Goal: Task Accomplishment & Management: Complete application form

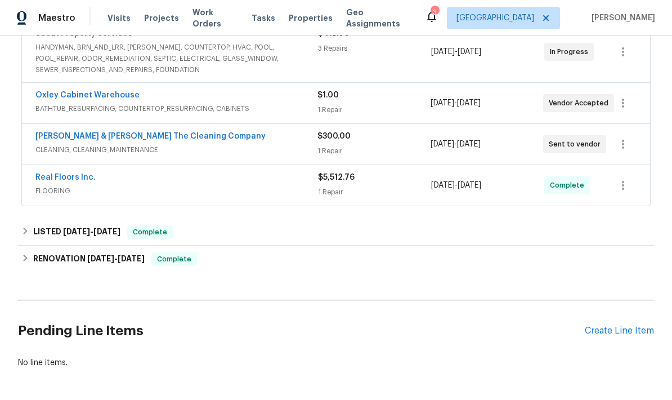
scroll to position [230, 0]
click at [601, 326] on div "Create Line Item" at bounding box center [619, 331] width 69 height 11
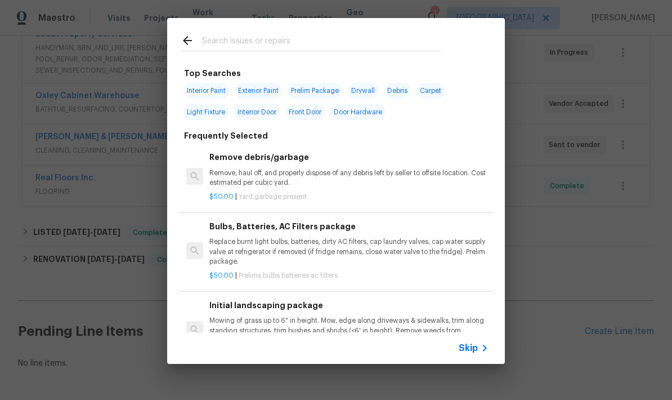
click at [274, 39] on input "text" at bounding box center [321, 42] width 239 height 17
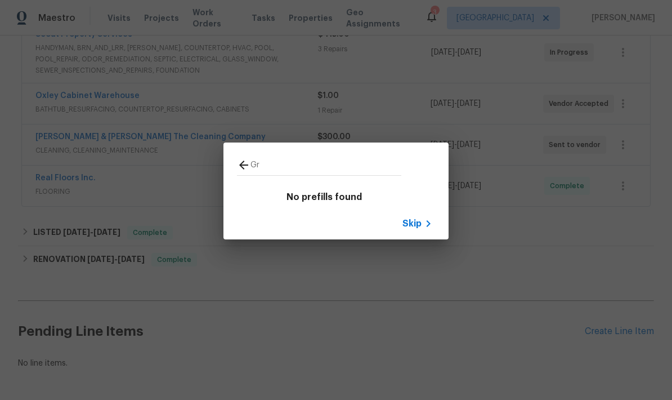
type input "G"
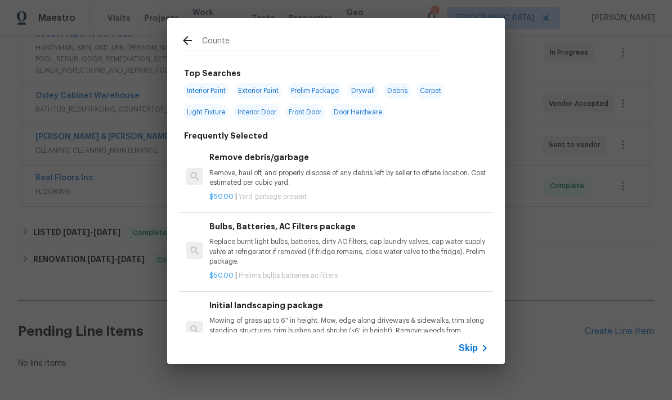
type input "Counter"
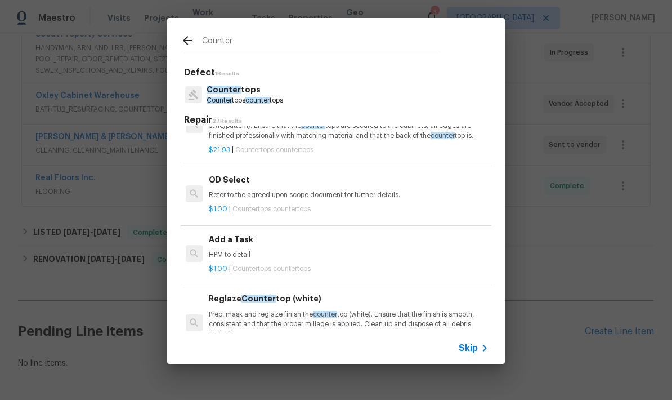
scroll to position [1106, 1]
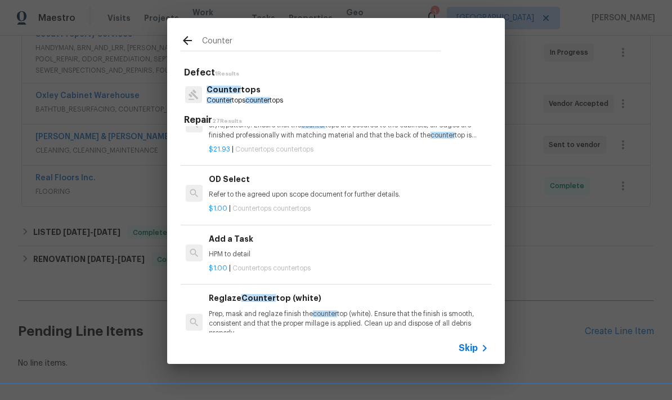
click at [252, 249] on p "HPM to detail" at bounding box center [348, 254] width 279 height 10
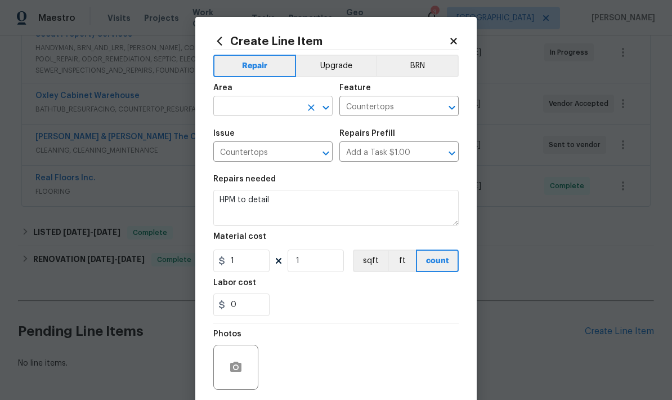
click at [262, 115] on input "text" at bounding box center [257, 107] width 88 height 17
click at [244, 169] on li "Kitchen" at bounding box center [272, 178] width 119 height 19
type input "Kitchen"
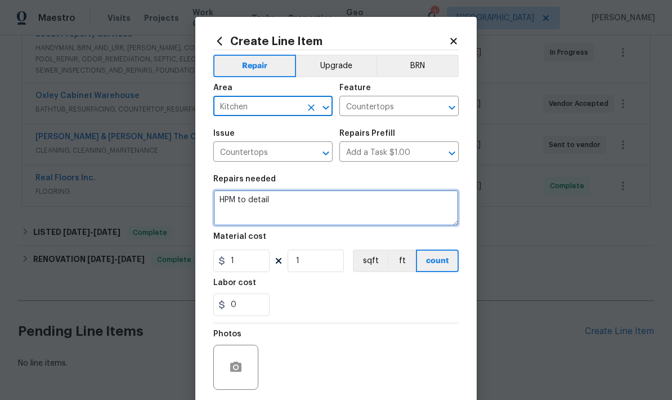
click at [276, 211] on textarea "HPM to detail" at bounding box center [335, 208] width 245 height 36
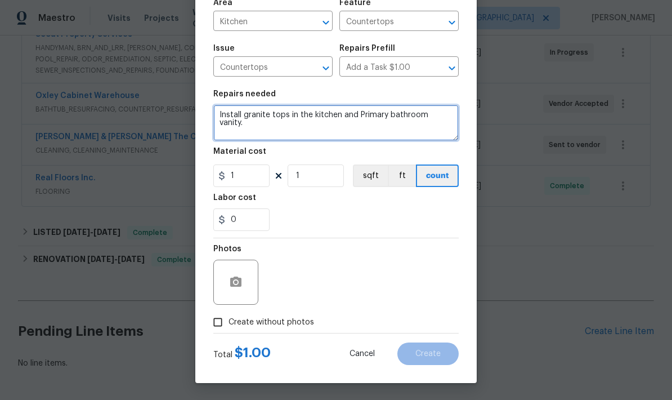
scroll to position [87, 0]
type textarea "Install granite tops in the kitchen and Primary bathroom vanity."
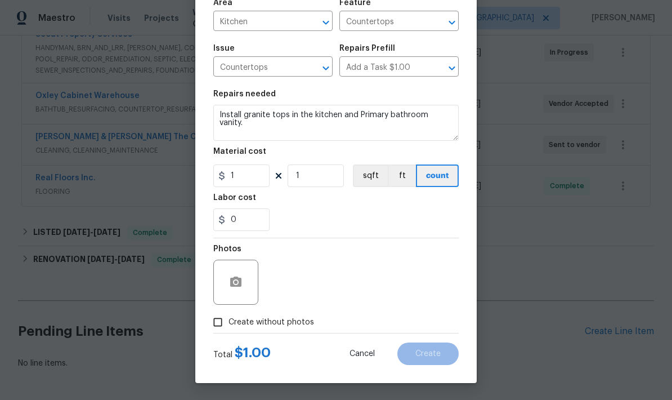
click at [220, 319] on input "Create without photos" at bounding box center [217, 321] width 21 height 21
checkbox input "true"
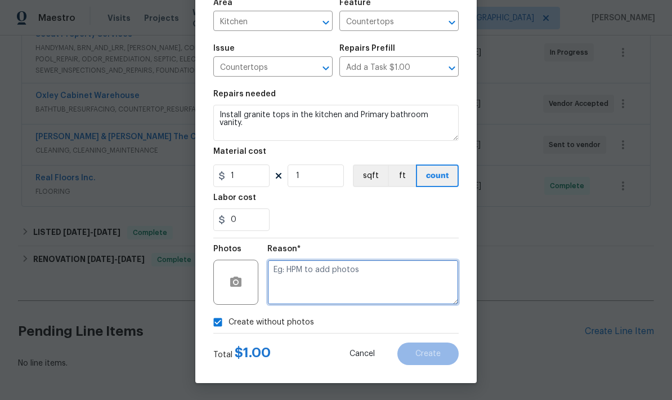
click at [369, 281] on textarea at bounding box center [362, 281] width 191 height 45
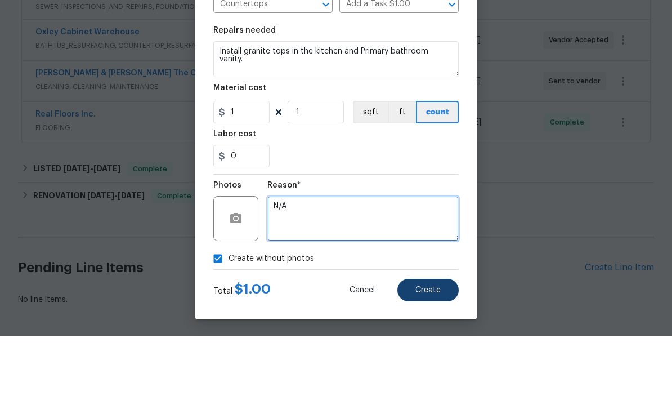
type textarea "N/A"
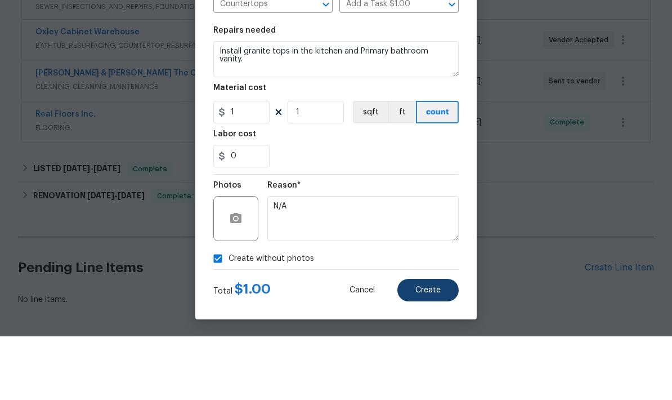
click at [429, 342] on button "Create" at bounding box center [427, 353] width 61 height 23
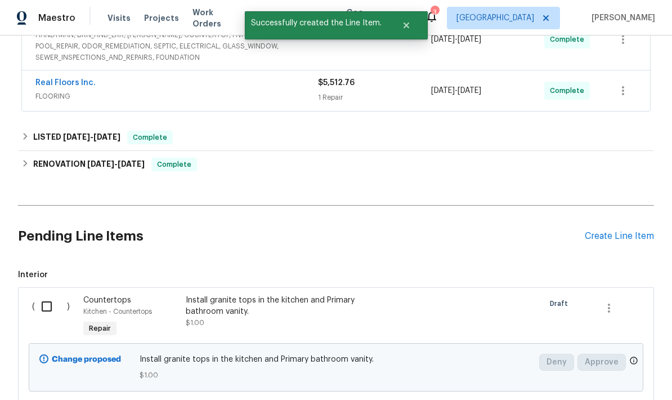
scroll to position [307, 0]
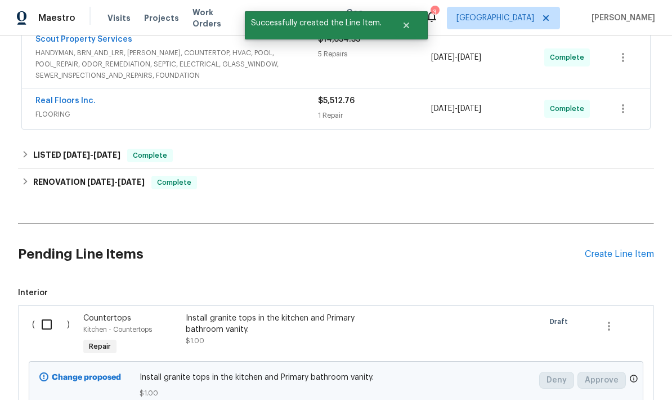
click at [50, 312] on input "checkbox" at bounding box center [51, 324] width 32 height 24
checkbox input "true"
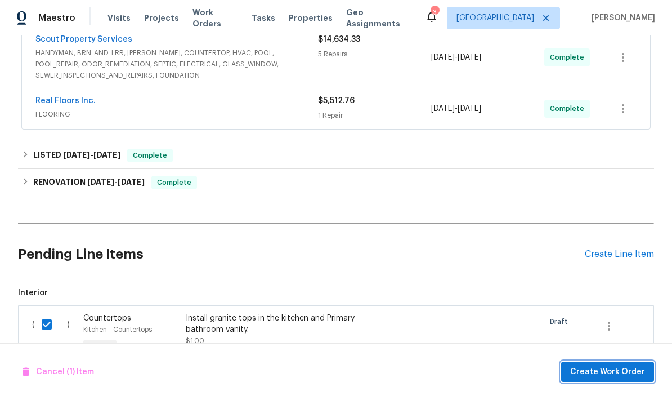
click at [608, 374] on span "Create Work Order" at bounding box center [607, 372] width 75 height 14
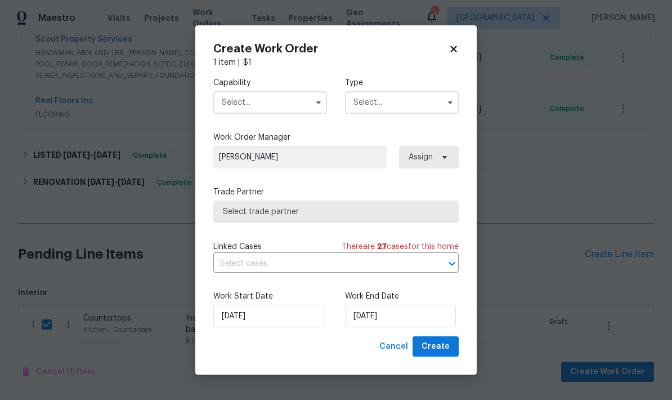
click at [256, 100] on input "text" at bounding box center [270, 102] width 114 height 23
click at [279, 96] on input "text" at bounding box center [270, 102] width 114 height 23
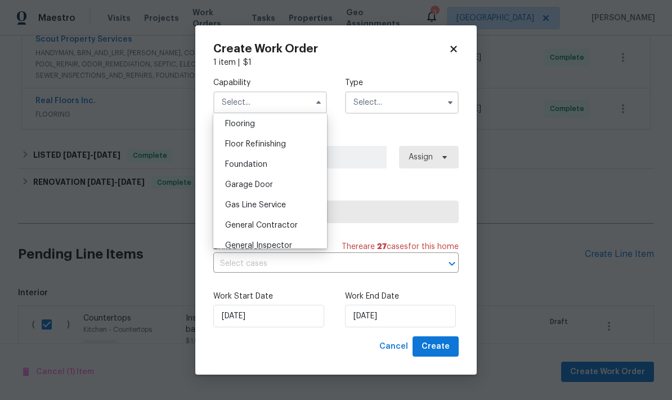
scroll to position [442, 0]
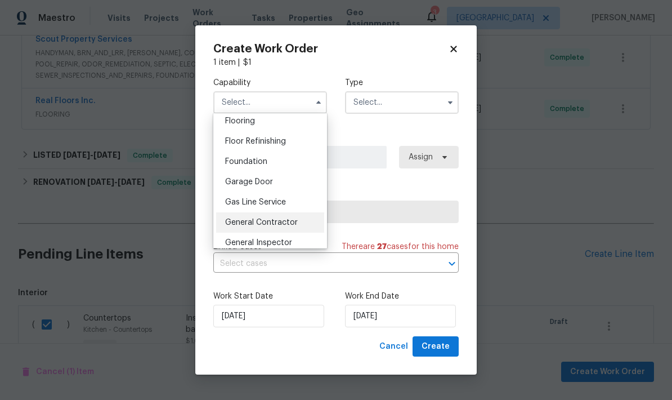
click at [267, 225] on span "General Contractor" at bounding box center [261, 222] width 73 height 8
type input "General Contractor"
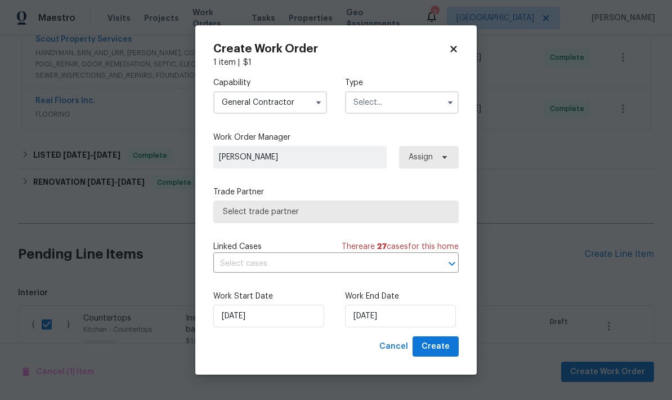
click at [417, 101] on input "text" at bounding box center [402, 102] width 114 height 23
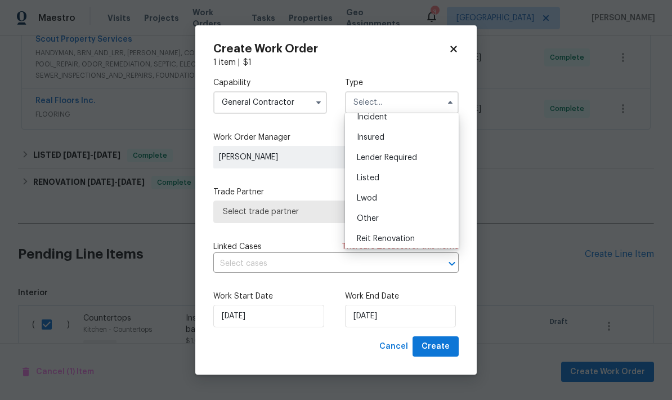
scroll to position [51, 0]
click at [391, 178] on div "Listed" at bounding box center [402, 177] width 108 height 20
type input "Listed"
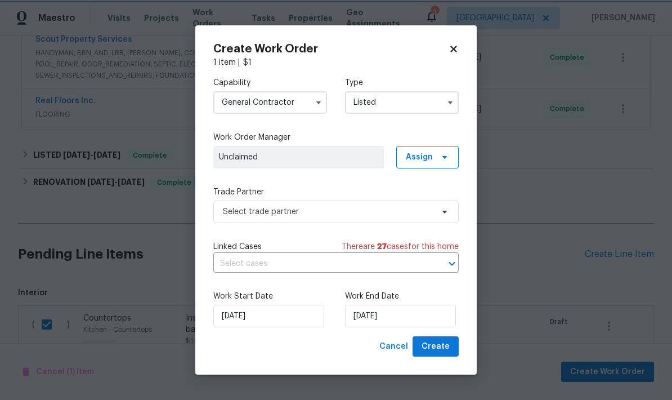
scroll to position [0, 0]
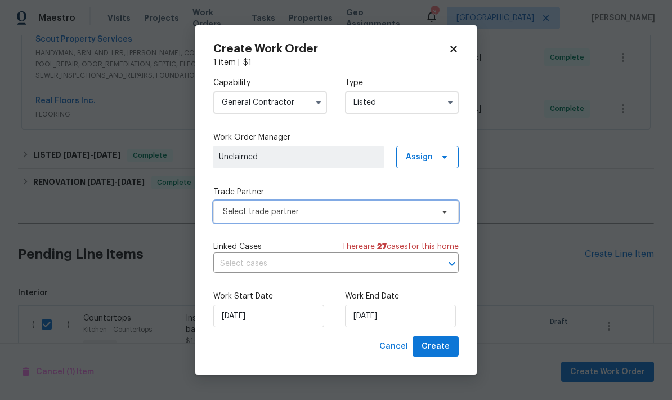
click at [291, 213] on span "Select trade partner" at bounding box center [328, 211] width 210 height 11
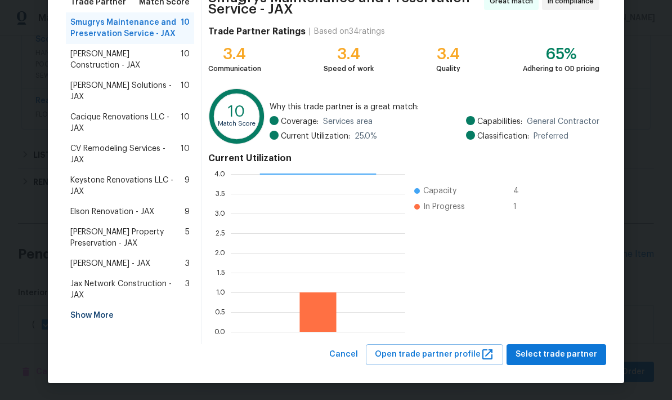
scroll to position [101, 0]
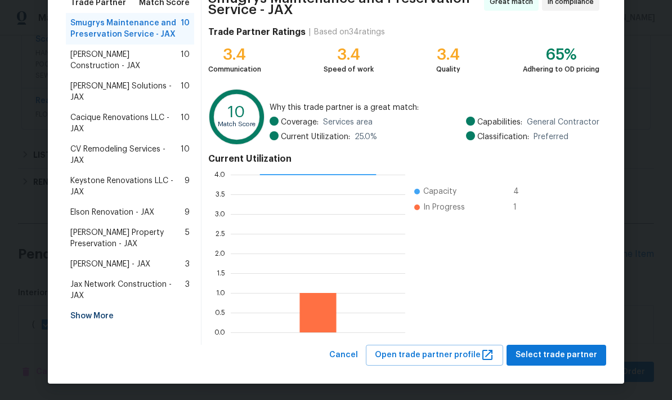
click at [105, 306] on div "Show More" at bounding box center [130, 316] width 128 height 20
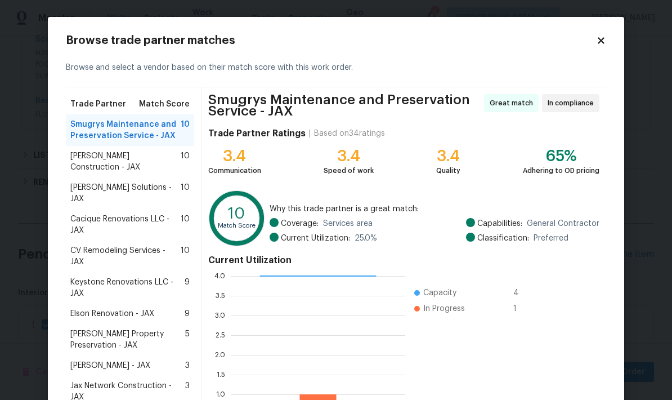
scroll to position [0, 0]
click at [606, 74] on div "Browse and select a vendor based on their match score with this work order." at bounding box center [336, 67] width 540 height 39
click at [602, 39] on icon at bounding box center [601, 40] width 6 height 6
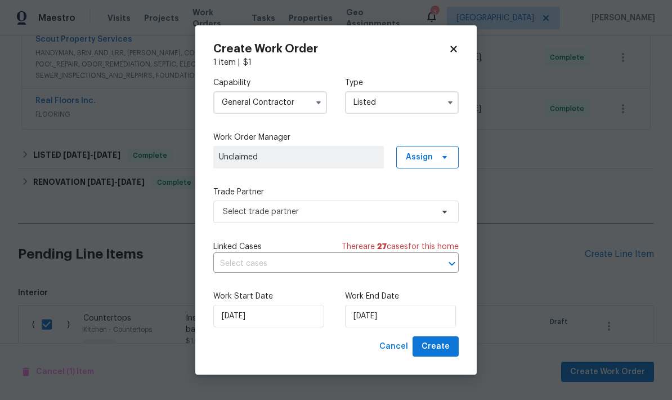
click at [318, 110] on input "General Contractor" at bounding box center [270, 102] width 114 height 23
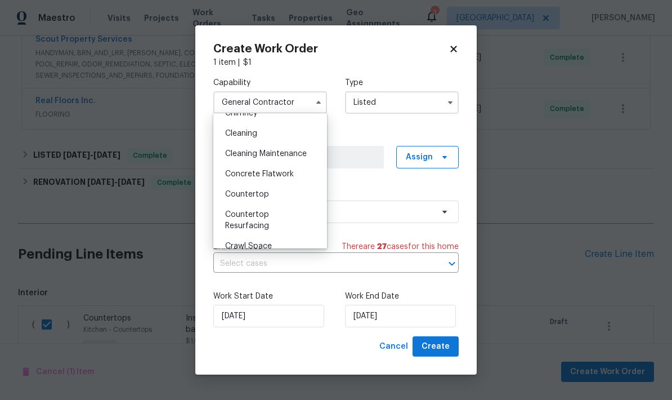
scroll to position [158, 0]
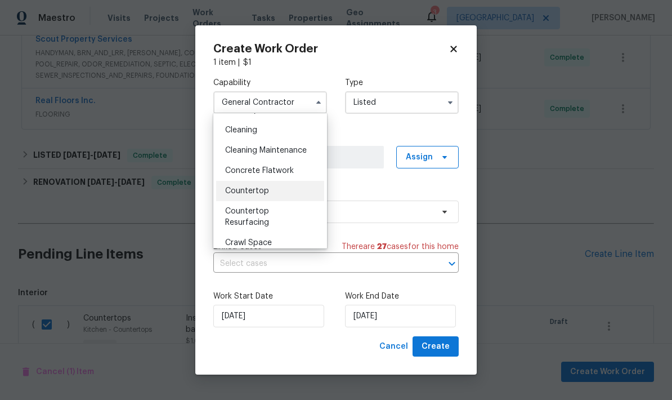
click at [267, 191] on span "Countertop" at bounding box center [247, 191] width 44 height 8
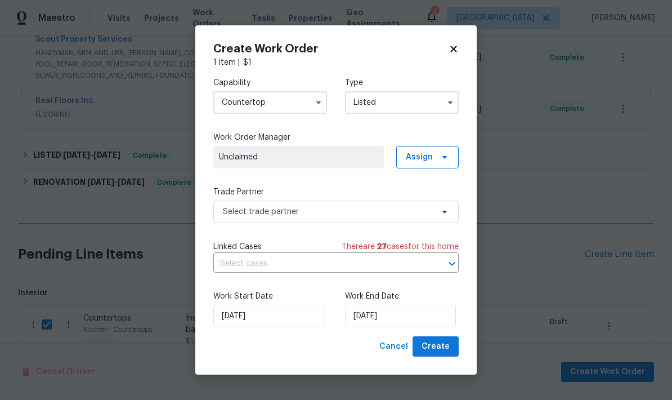
click at [359, 155] on span "Unclaimed" at bounding box center [298, 156] width 159 height 11
click at [431, 157] on span "Assign" at bounding box center [419, 156] width 27 height 11
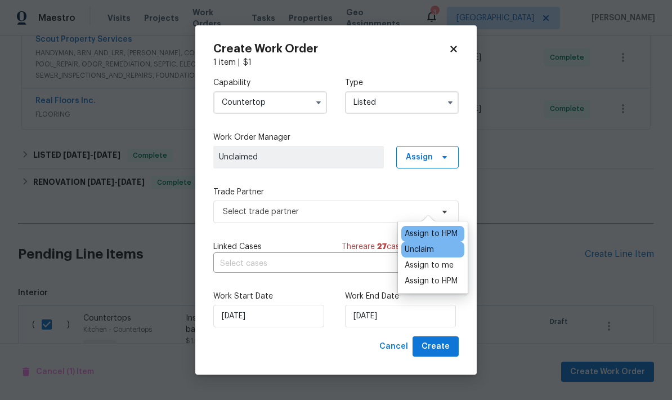
click at [438, 228] on div "Assign to HPM" at bounding box center [431, 233] width 53 height 11
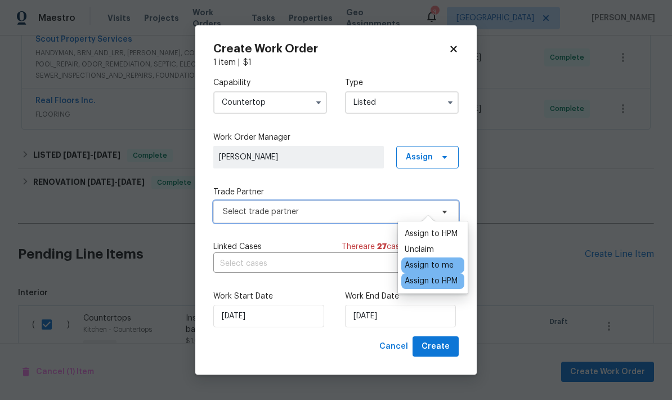
click at [310, 214] on span "Select trade partner" at bounding box center [328, 211] width 210 height 11
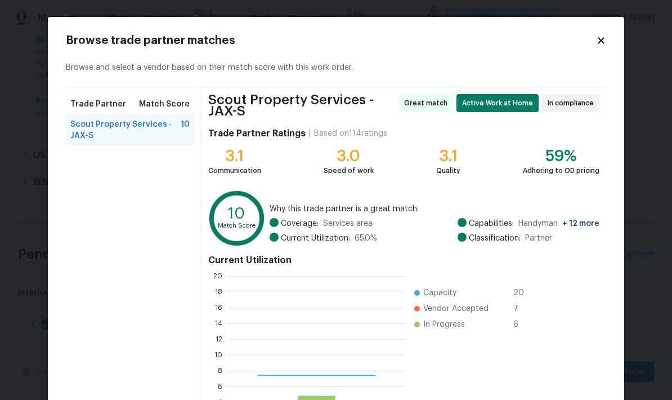
scroll to position [158, 177]
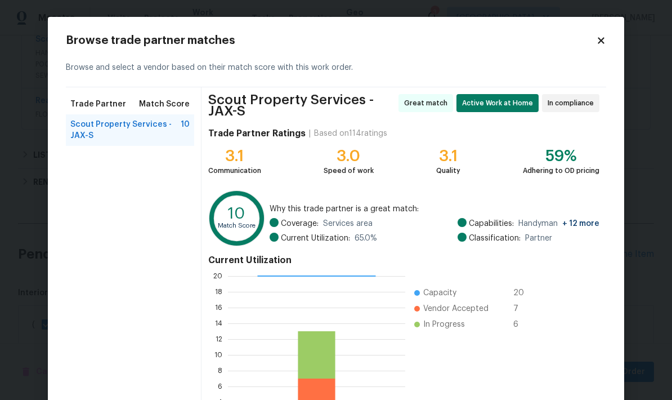
click at [603, 41] on icon at bounding box center [601, 40] width 6 height 6
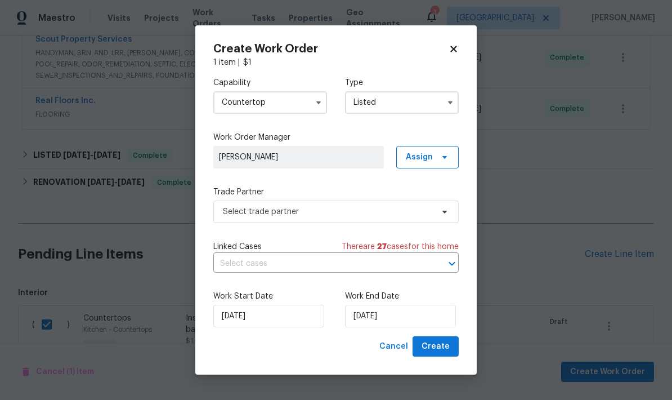
click at [294, 101] on input "Countertop" at bounding box center [270, 102] width 114 height 23
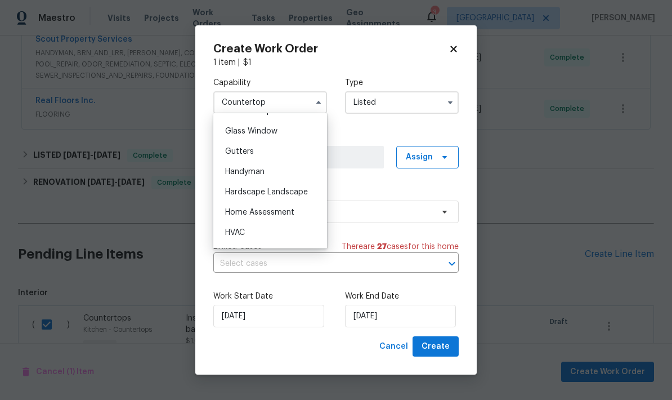
scroll to position [563, 0]
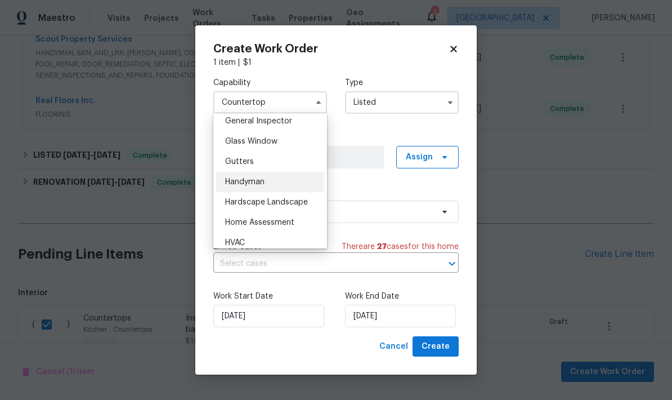
click at [275, 185] on div "Handyman" at bounding box center [270, 182] width 108 height 20
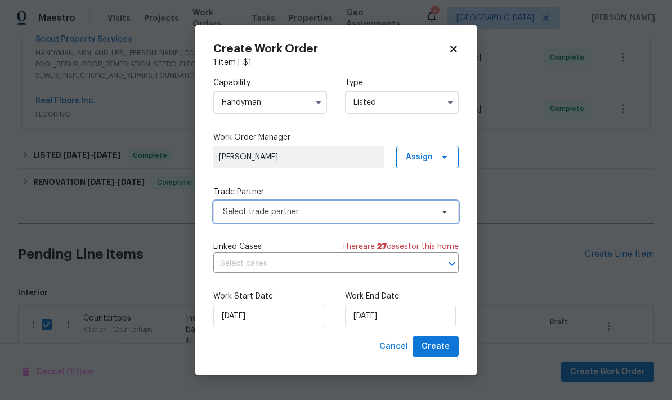
click at [376, 216] on span "Select trade partner" at bounding box center [328, 211] width 210 height 11
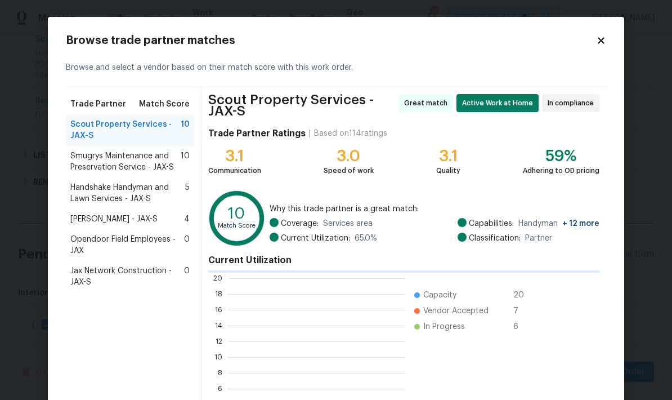
scroll to position [158, 177]
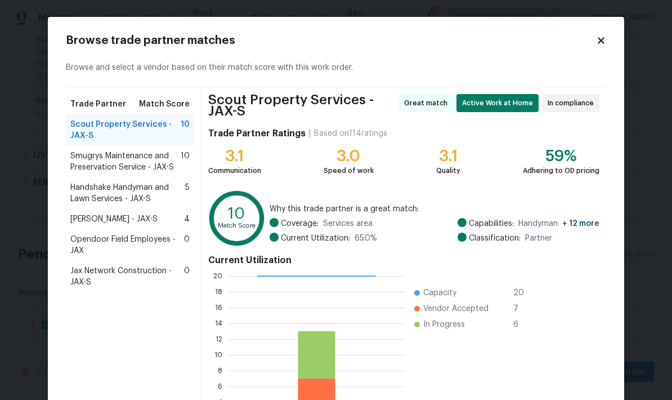
click at [602, 44] on icon at bounding box center [601, 40] width 10 height 10
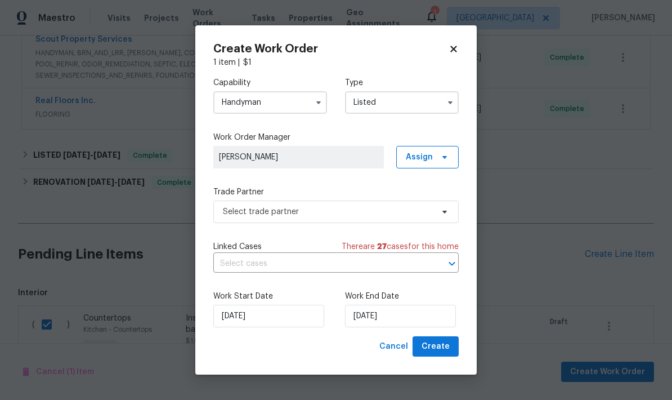
click at [301, 104] on input "Handyman" at bounding box center [270, 102] width 114 height 23
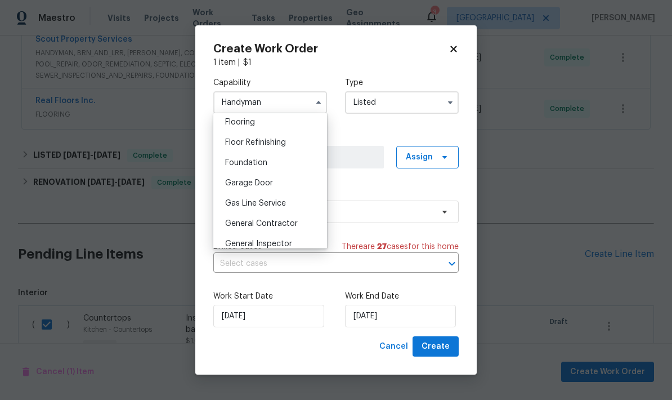
scroll to position [446, 0]
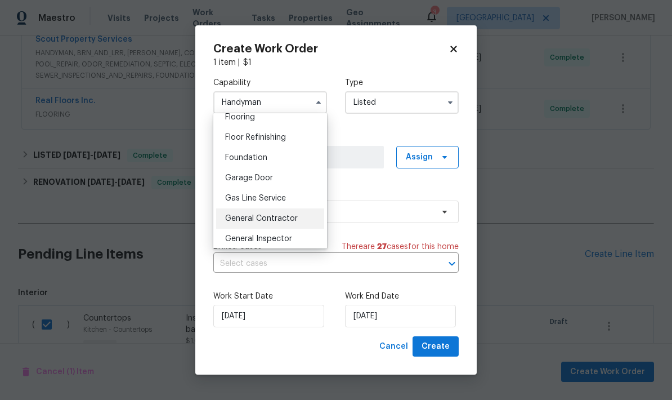
click at [276, 217] on span "General Contractor" at bounding box center [261, 218] width 73 height 8
type input "General Contractor"
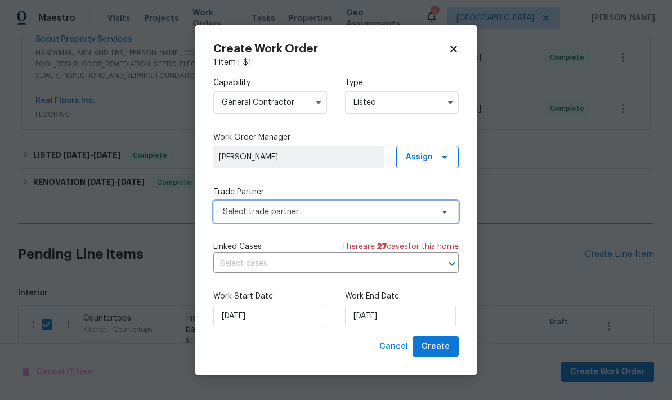
click at [294, 208] on span "Select trade partner" at bounding box center [328, 211] width 210 height 11
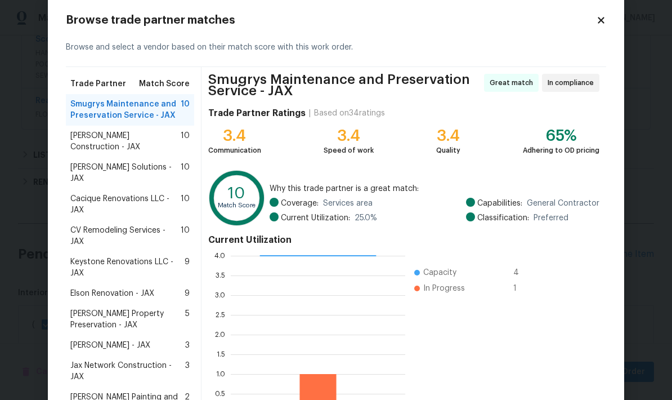
scroll to position [27, 0]
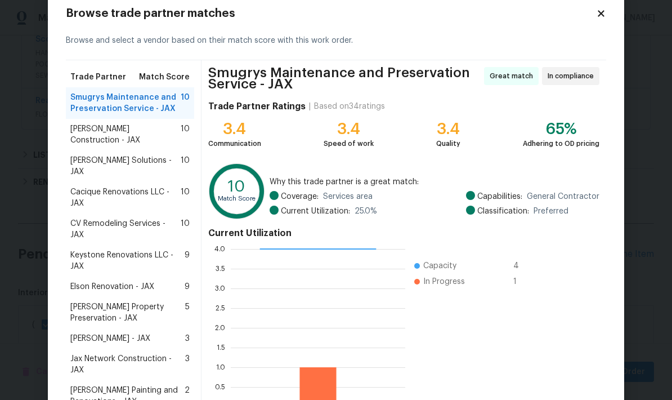
click at [142, 281] on span "Elson Renovation - JAX" at bounding box center [112, 286] width 84 height 11
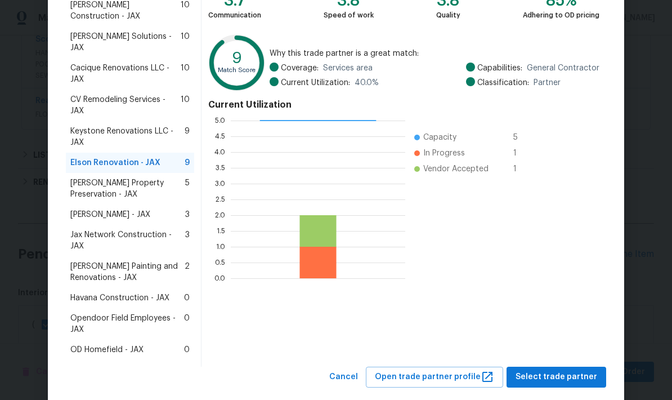
scroll to position [150, 0]
click at [563, 370] on span "Select trade partner" at bounding box center [557, 377] width 82 height 14
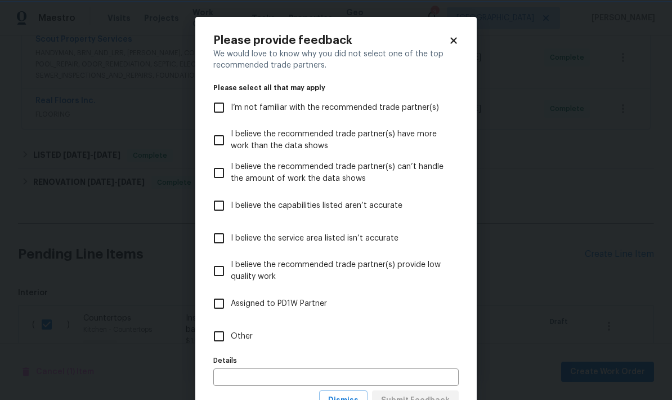
scroll to position [0, 0]
click at [220, 339] on input "Other" at bounding box center [219, 336] width 24 height 24
checkbox input "true"
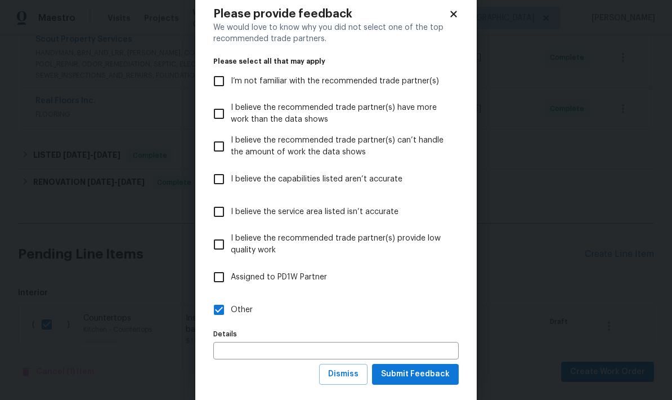
scroll to position [32, 0]
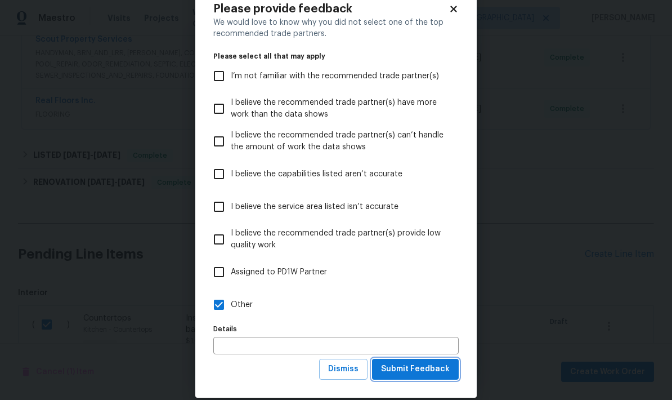
click at [424, 371] on span "Submit Feedback" at bounding box center [415, 369] width 69 height 14
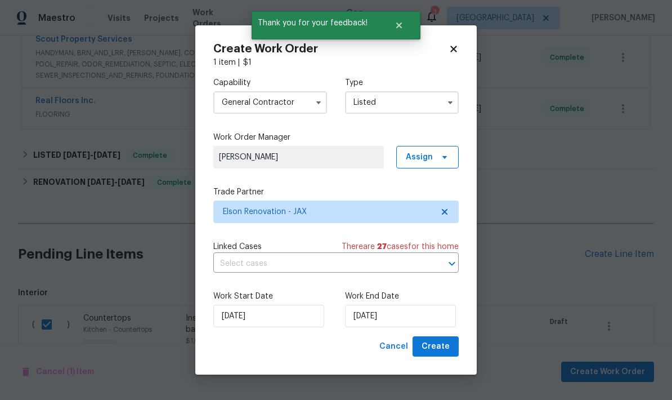
scroll to position [0, 0]
click at [275, 321] on input "[DATE]" at bounding box center [268, 316] width 111 height 23
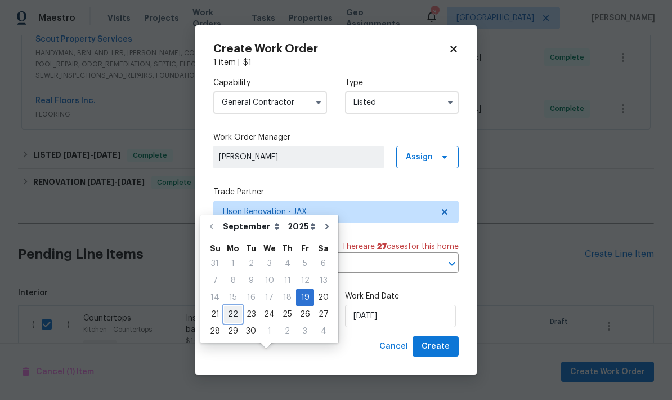
click at [234, 306] on div "22" at bounding box center [233, 314] width 18 height 16
type input "[DATE]"
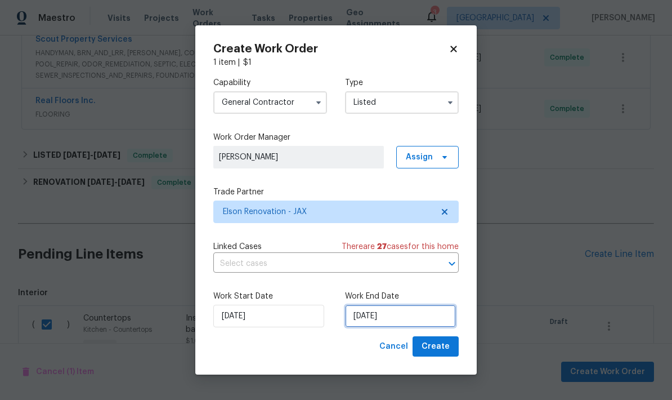
click at [392, 319] on input "[DATE]" at bounding box center [400, 316] width 111 height 23
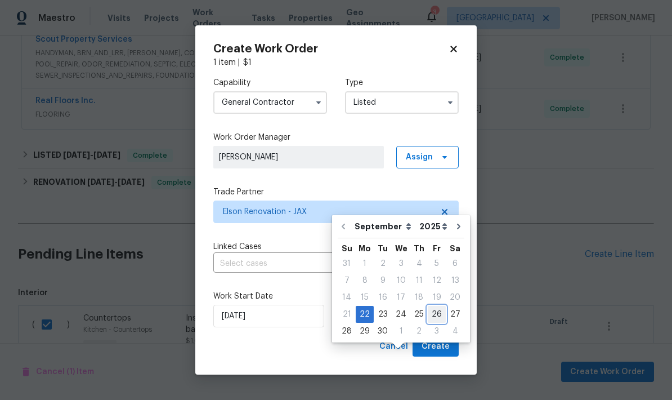
click at [431, 306] on div "26" at bounding box center [437, 314] width 18 height 16
type input "[DATE]"
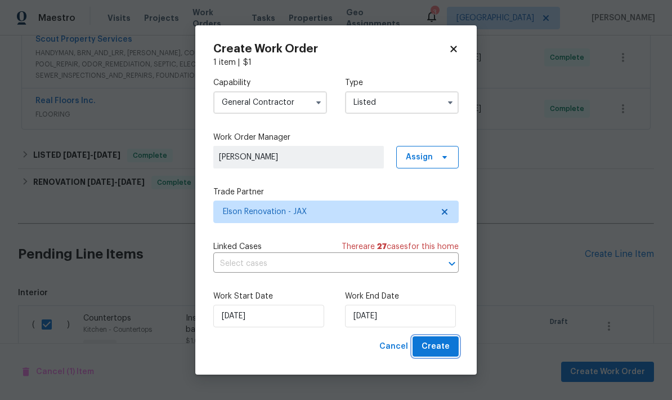
click at [443, 350] on span "Create" at bounding box center [436, 346] width 28 height 14
checkbox input "false"
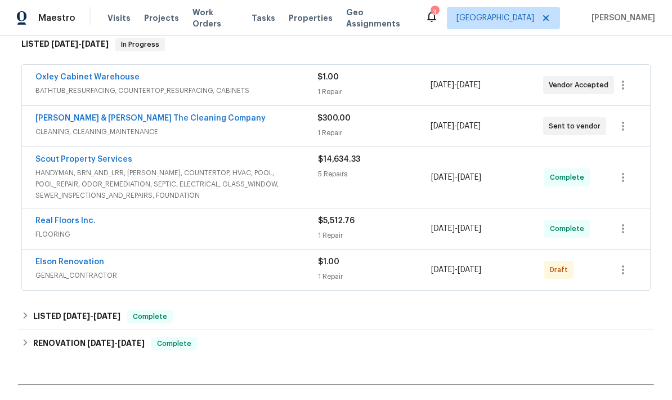
scroll to position [176, 0]
